Goal: Task Accomplishment & Management: Use online tool/utility

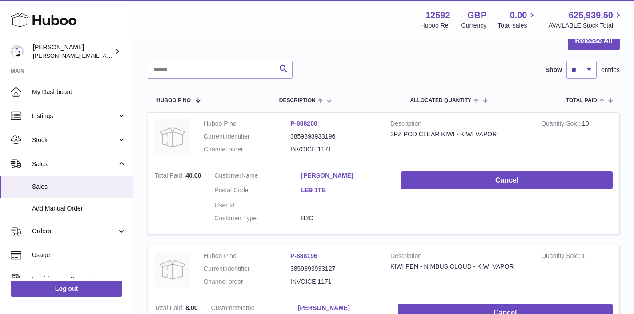
scroll to position [98, 0]
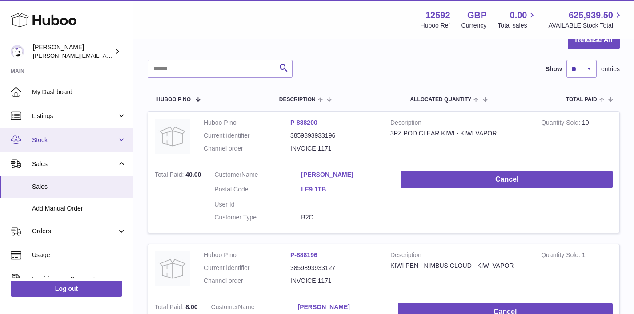
click at [86, 140] on span "Stock" at bounding box center [74, 140] width 85 height 8
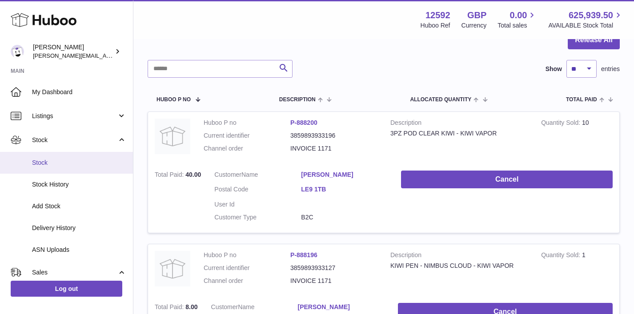
click at [46, 163] on span "Stock" at bounding box center [79, 163] width 94 height 8
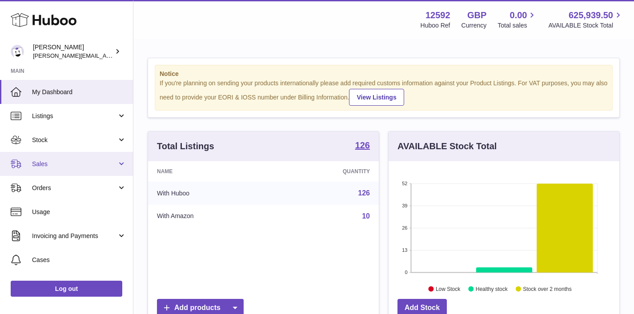
click at [120, 164] on link "Sales" at bounding box center [66, 164] width 133 height 24
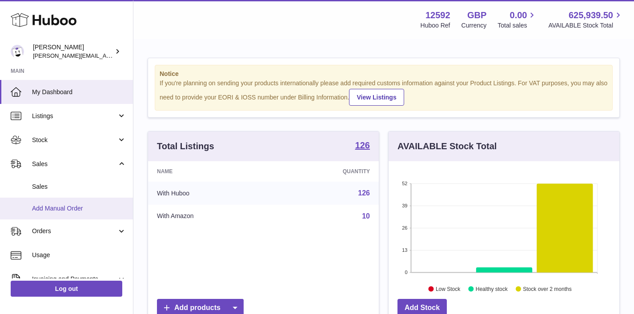
click at [96, 215] on link "Add Manual Order" at bounding box center [66, 209] width 133 height 22
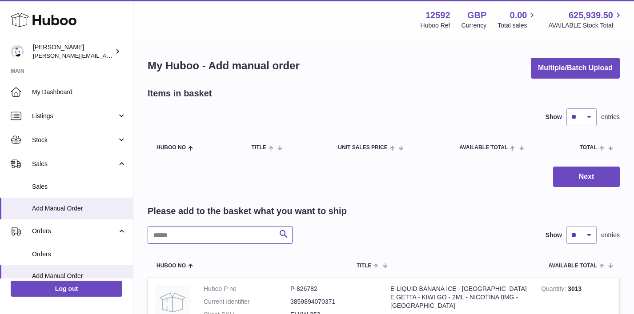
click at [182, 235] on input "text" at bounding box center [220, 235] width 145 height 18
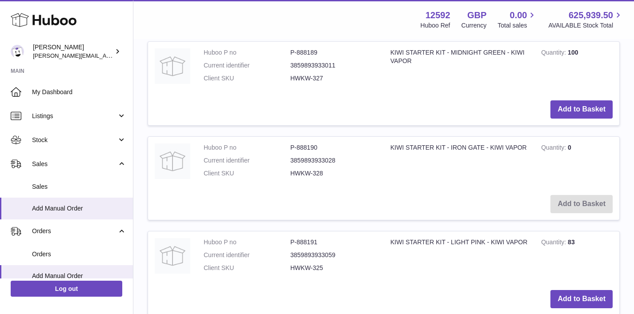
scroll to position [227, 0]
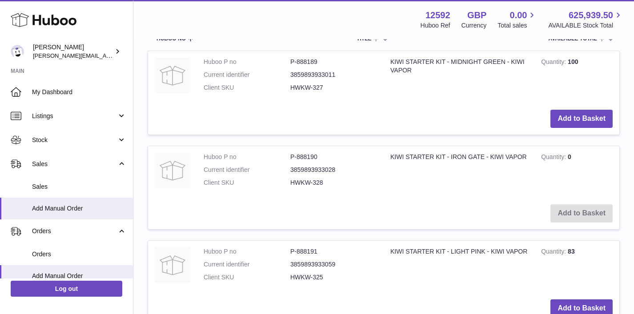
type input "***"
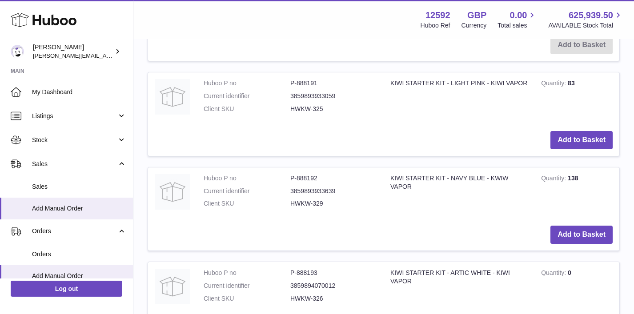
scroll to position [396, 0]
